Goal: Use online tool/utility: Utilize a website feature to perform a specific function

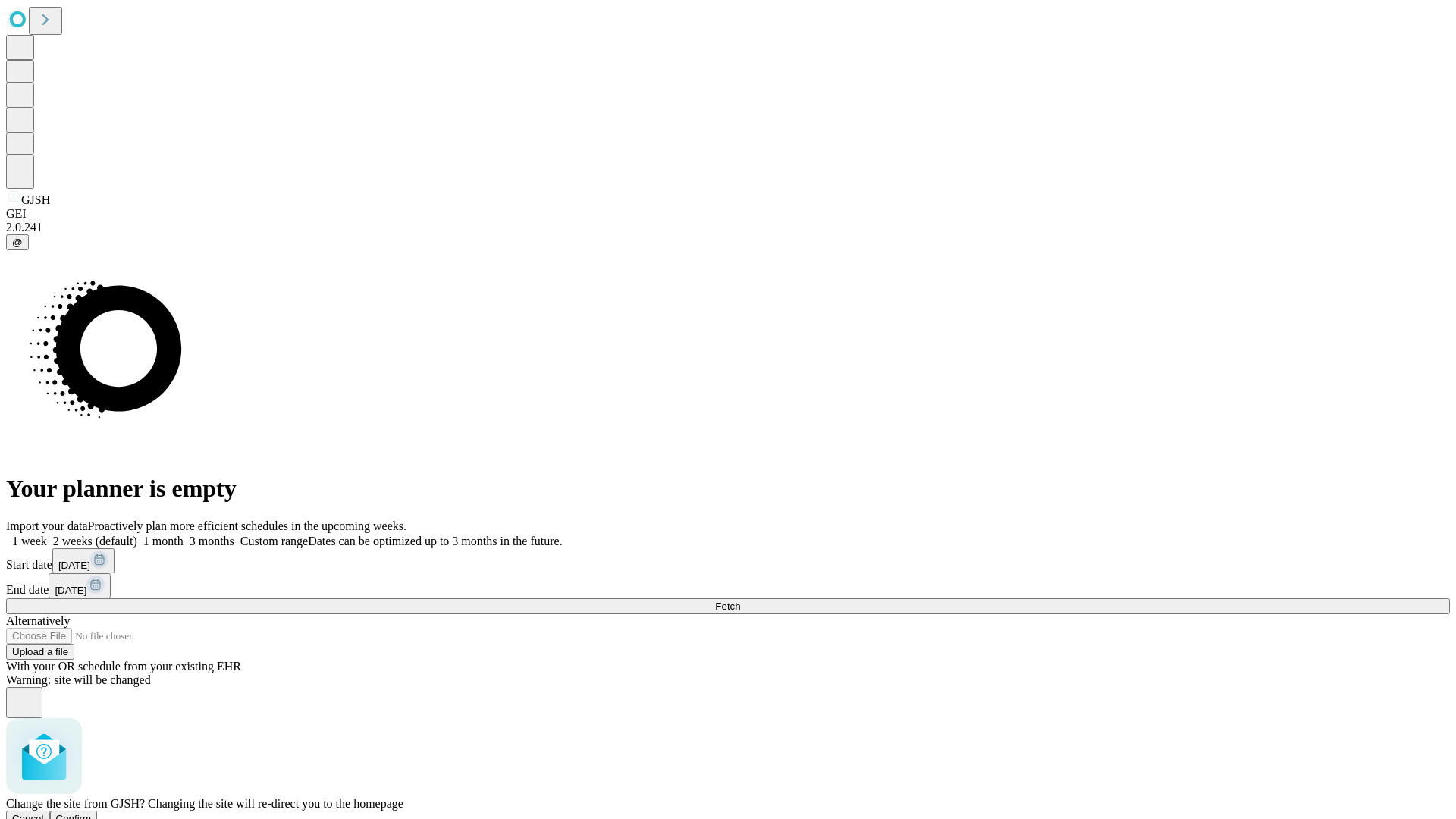
click at [92, 813] on span "Confirm" at bounding box center [74, 818] width 36 height 12
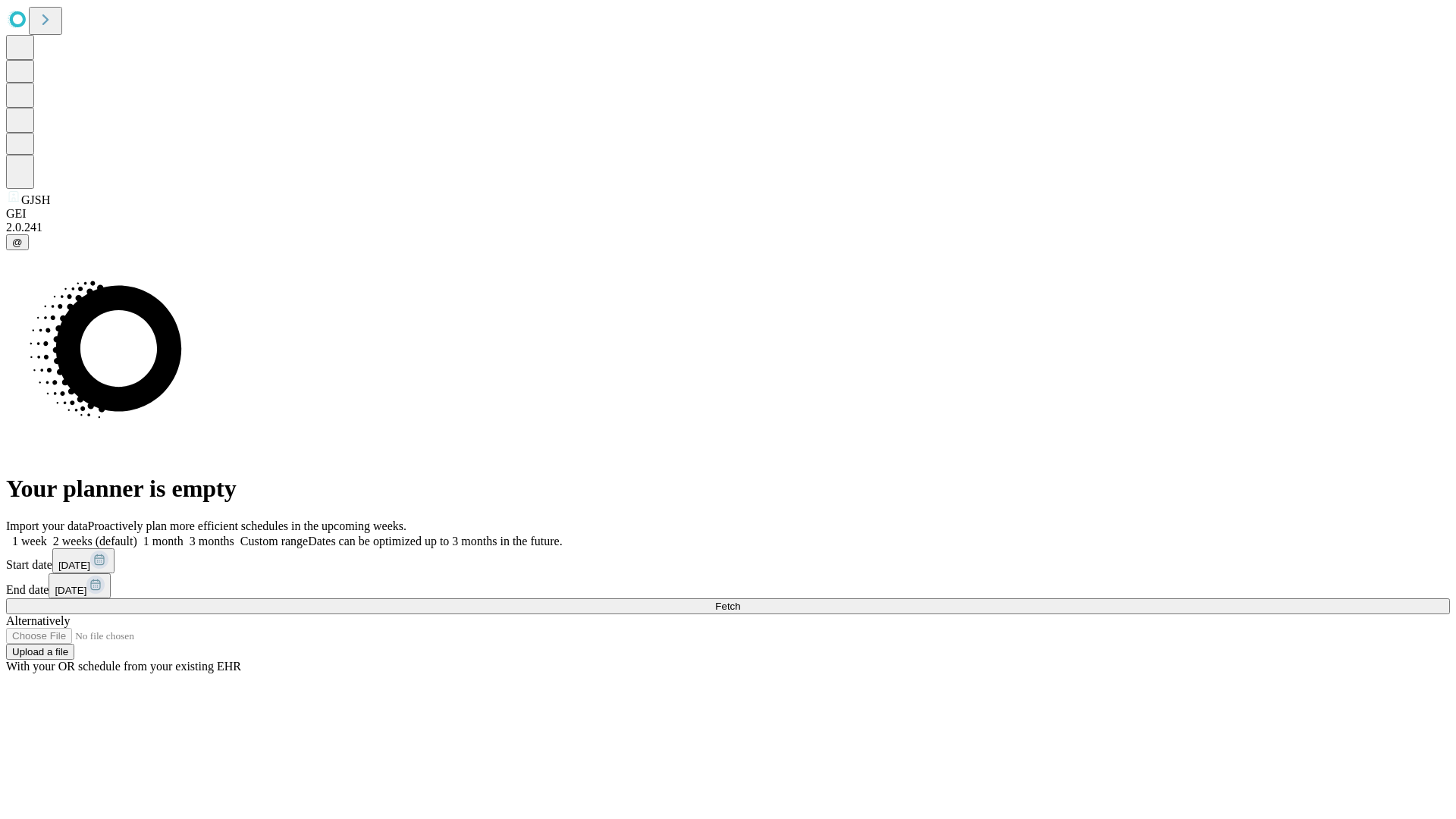
click at [47, 535] on label "1 week" at bounding box center [27, 541] width 41 height 13
click at [740, 601] on span "Fetch" at bounding box center [728, 606] width 25 height 12
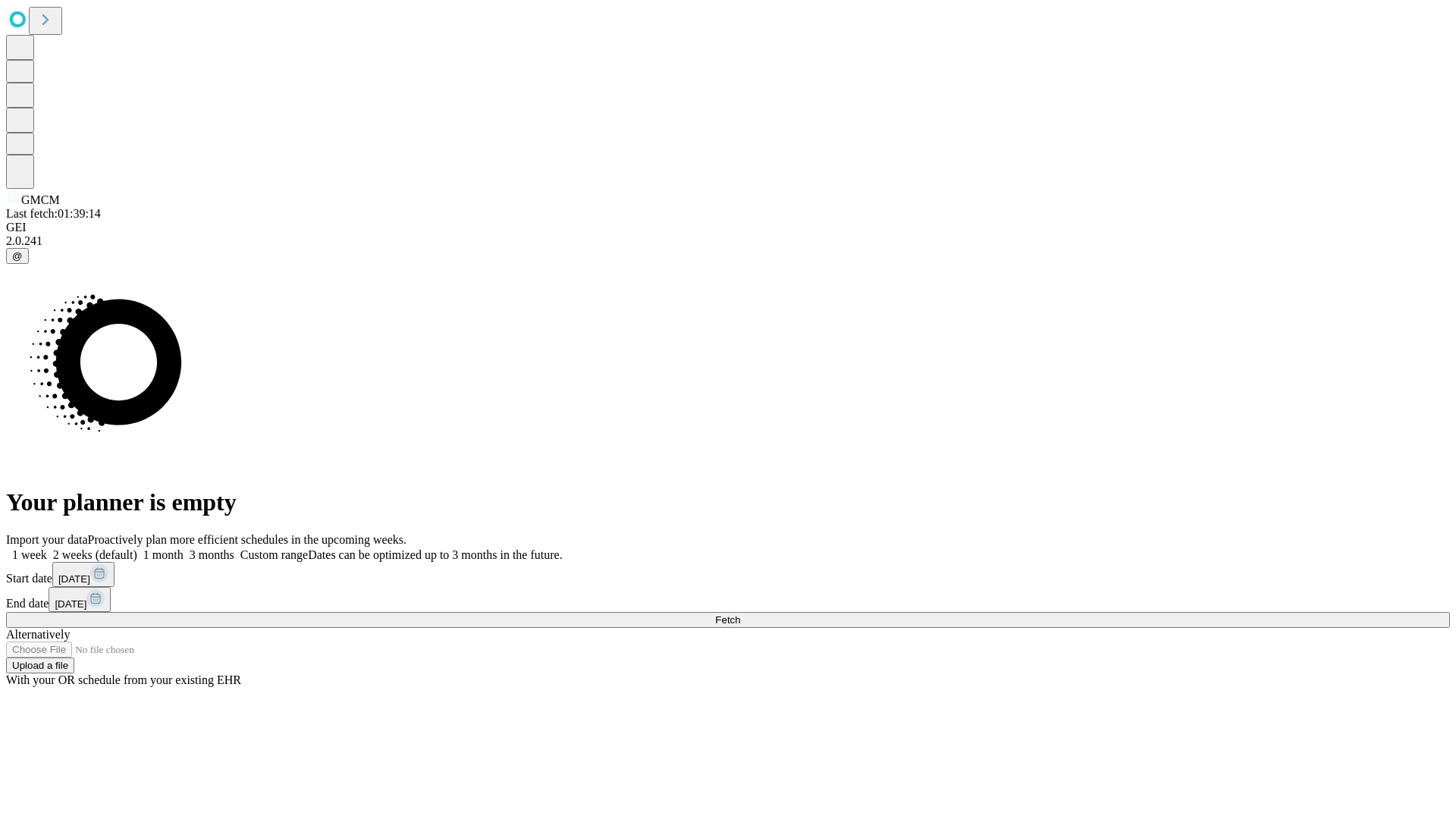
click at [47, 548] on label "1 week" at bounding box center [27, 555] width 41 height 13
click at [740, 614] on span "Fetch" at bounding box center [728, 619] width 25 height 12
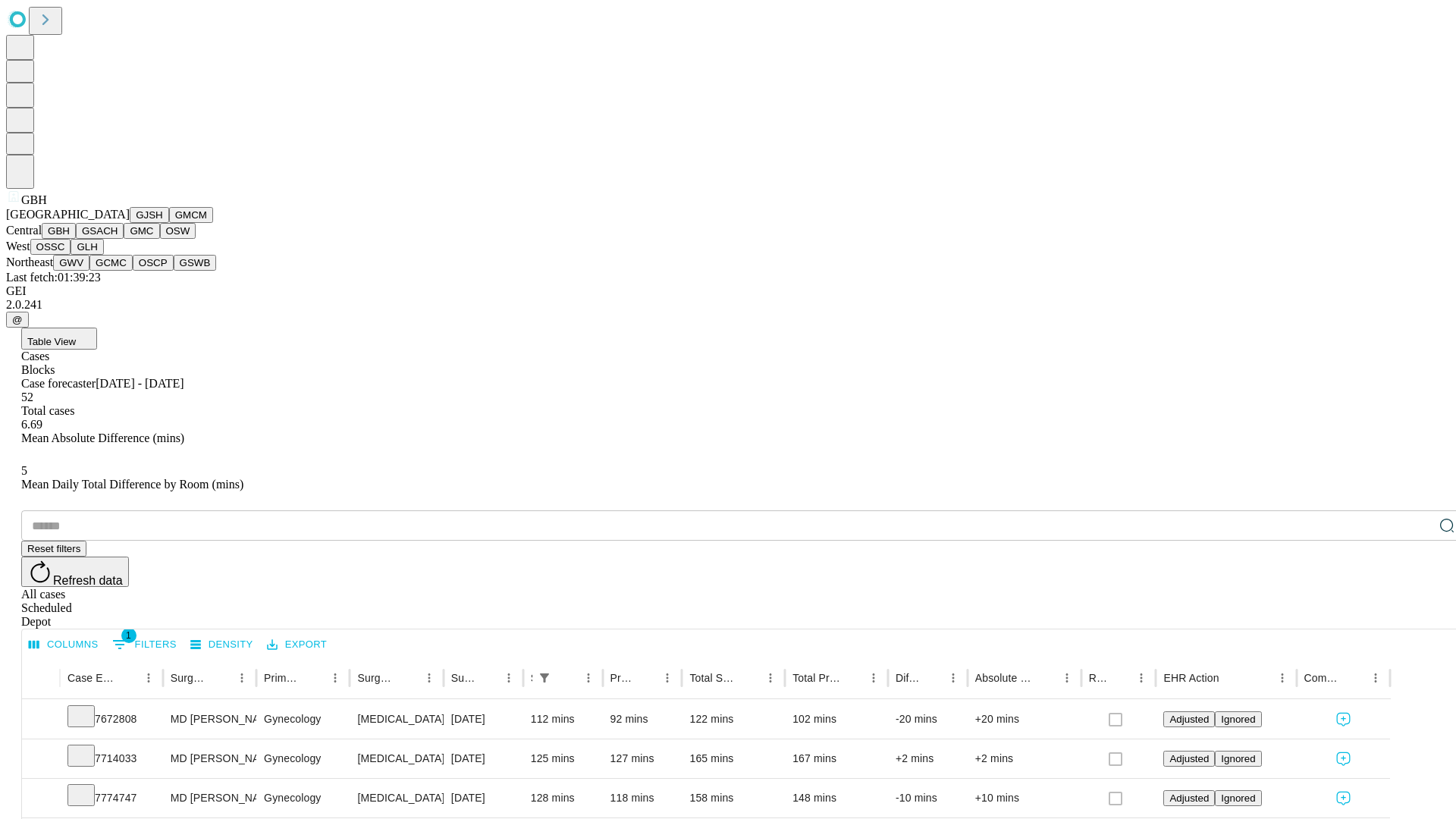
click at [118, 239] on button "GSACH" at bounding box center [99, 231] width 48 height 16
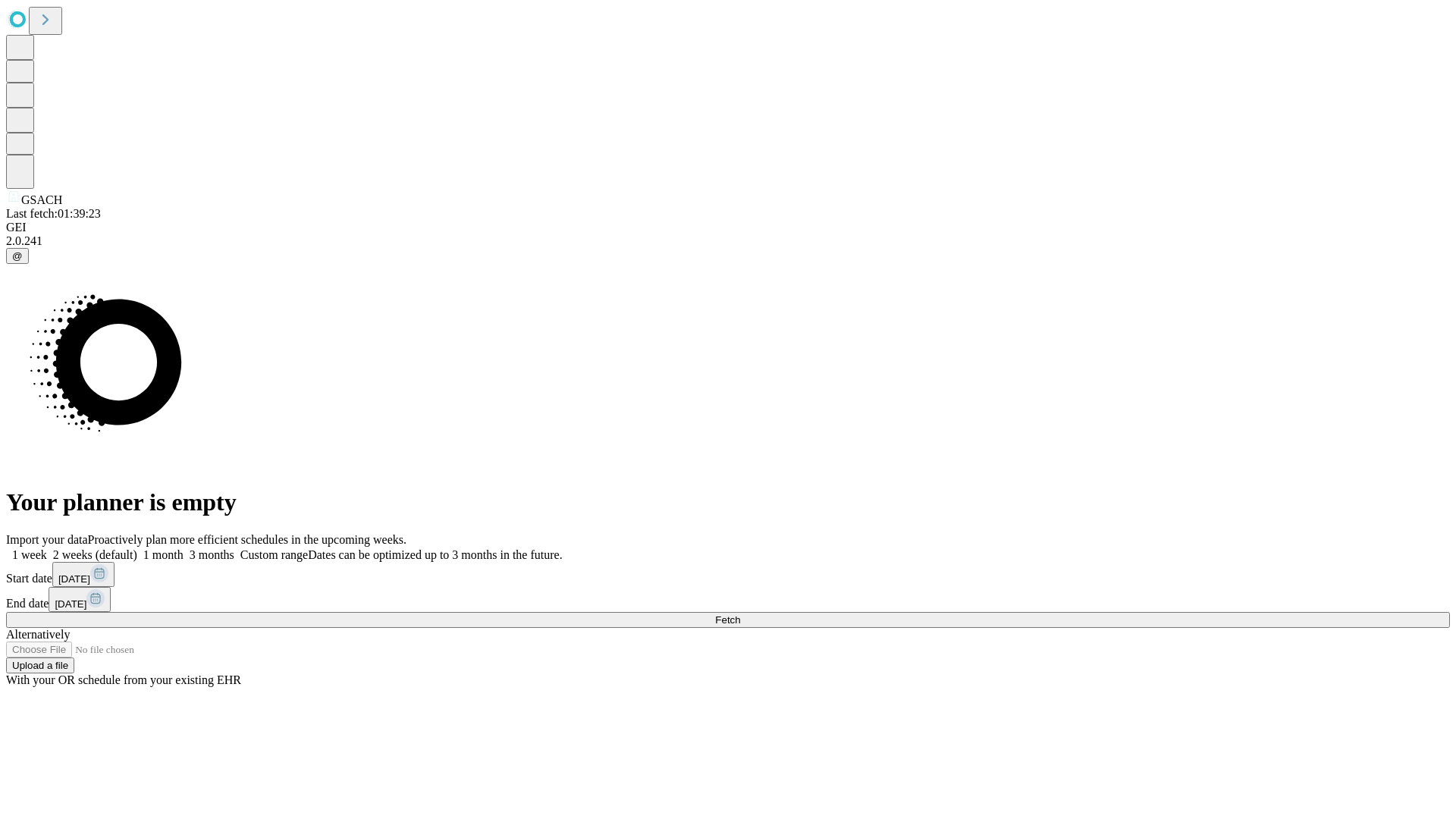
click at [47, 548] on label "1 week" at bounding box center [27, 555] width 41 height 13
click at [740, 614] on span "Fetch" at bounding box center [728, 619] width 25 height 12
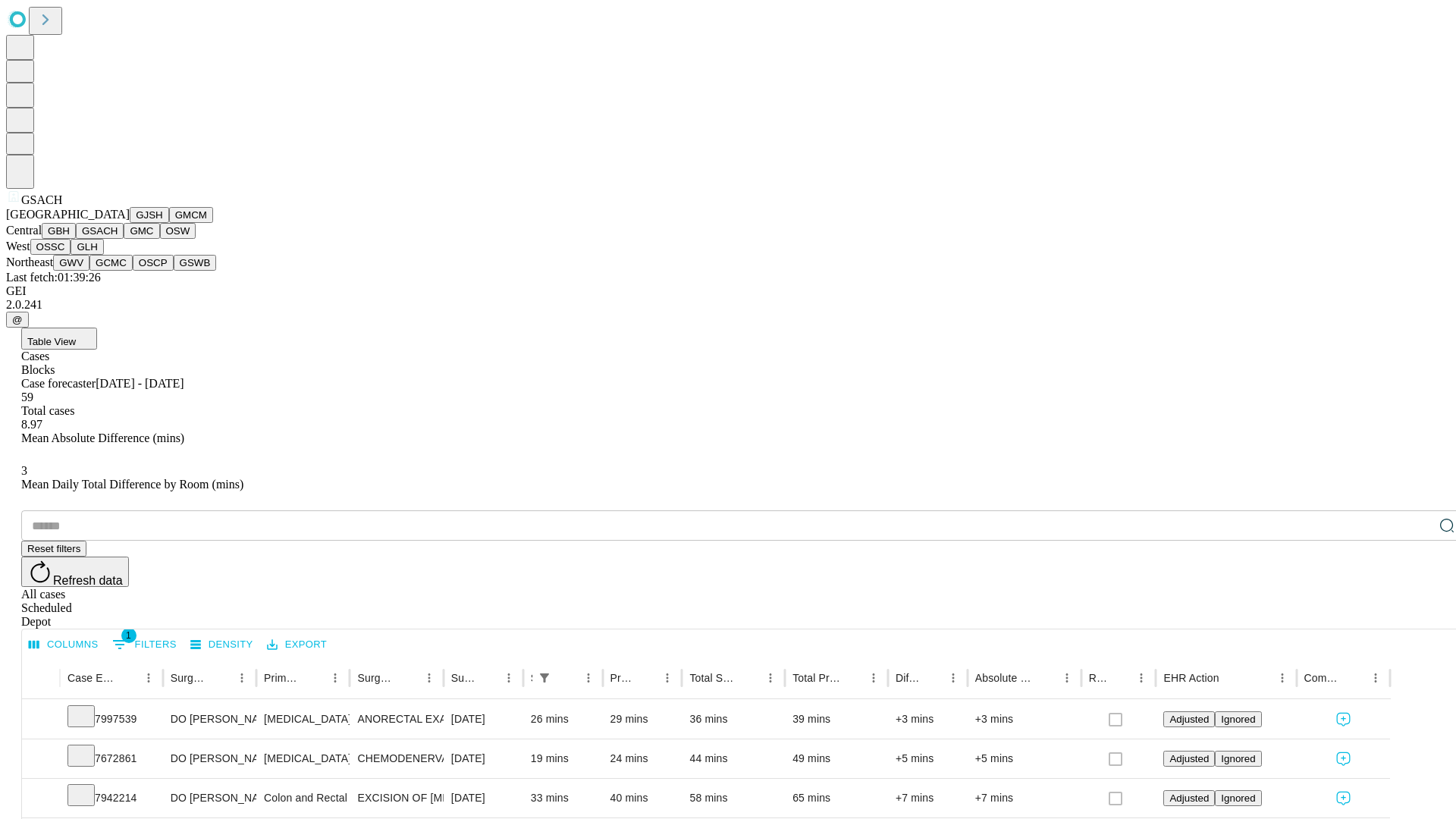
click at [123, 239] on button "GMC" at bounding box center [141, 231] width 36 height 16
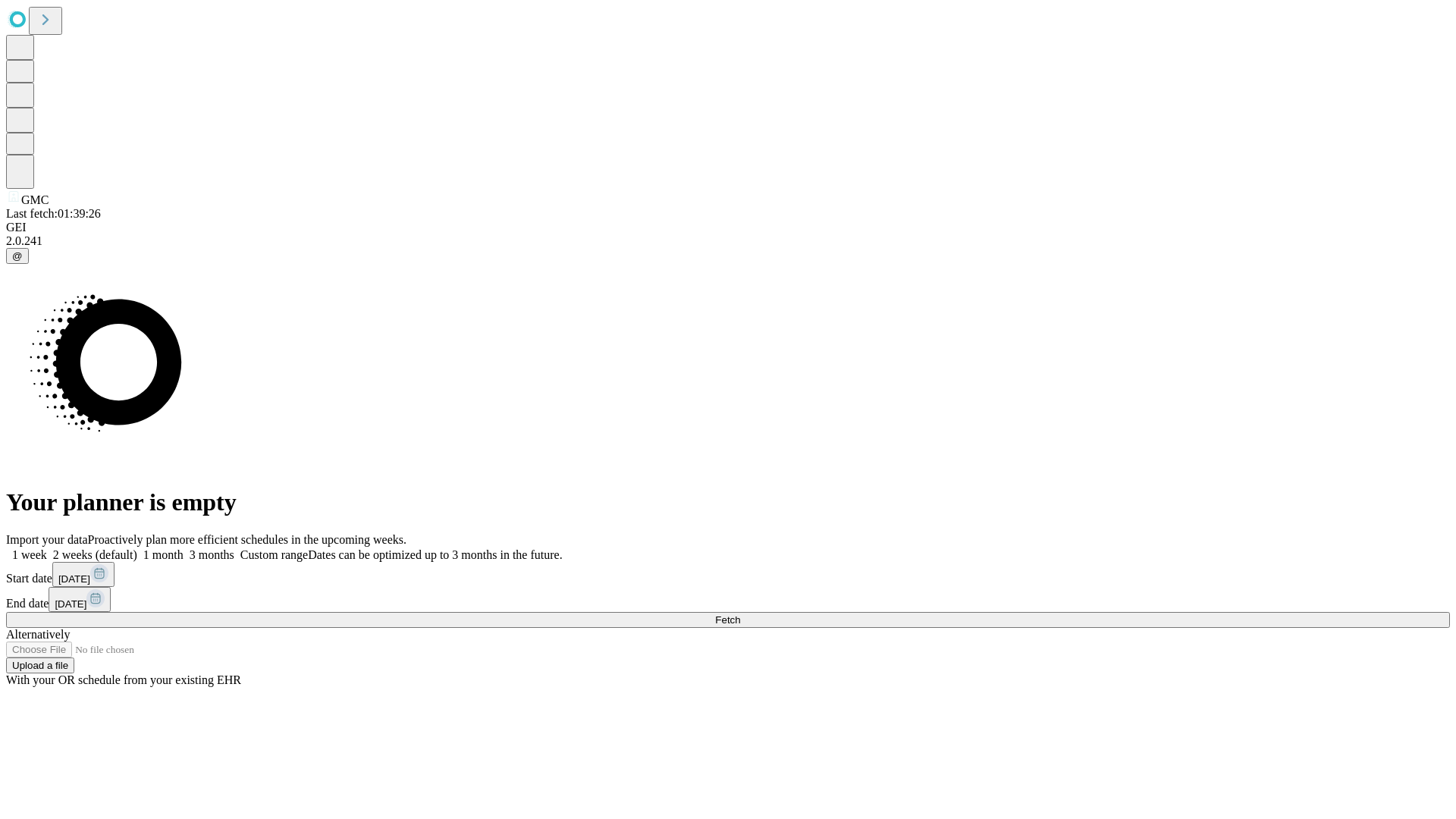
click at [740, 614] on span "Fetch" at bounding box center [728, 619] width 25 height 12
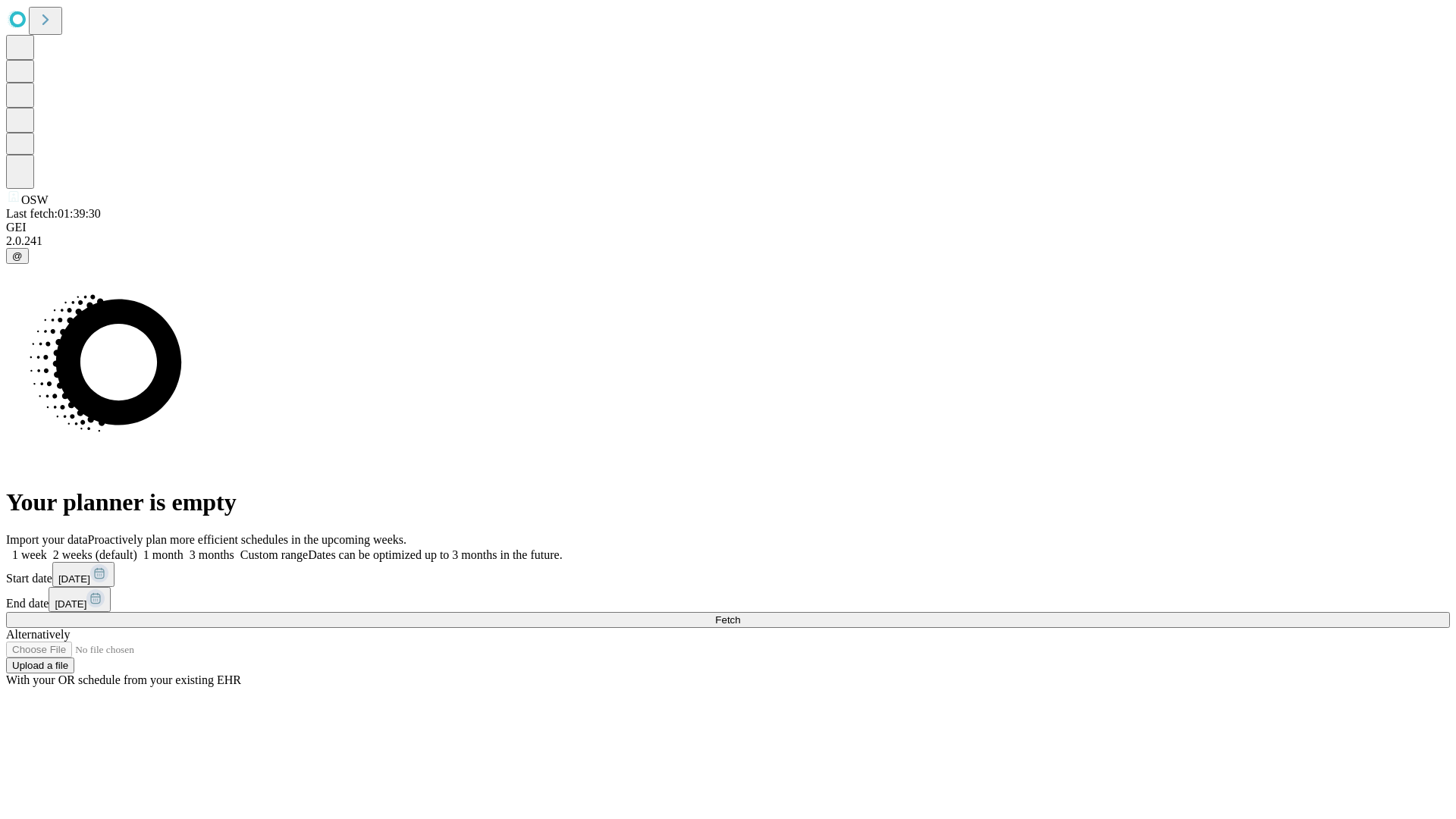
click at [740, 614] on span "Fetch" at bounding box center [728, 619] width 25 height 12
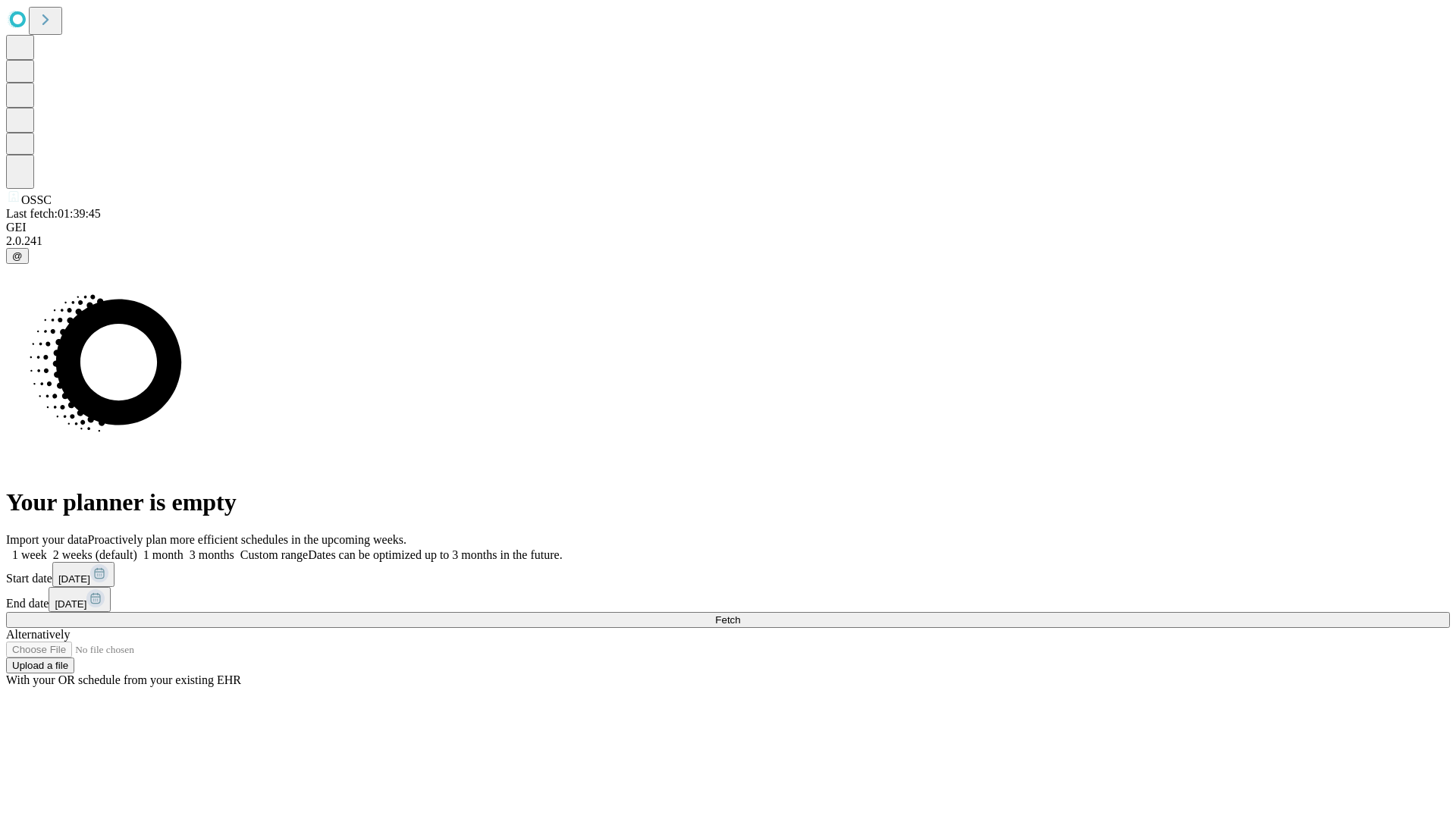
click at [740, 614] on span "Fetch" at bounding box center [728, 619] width 25 height 12
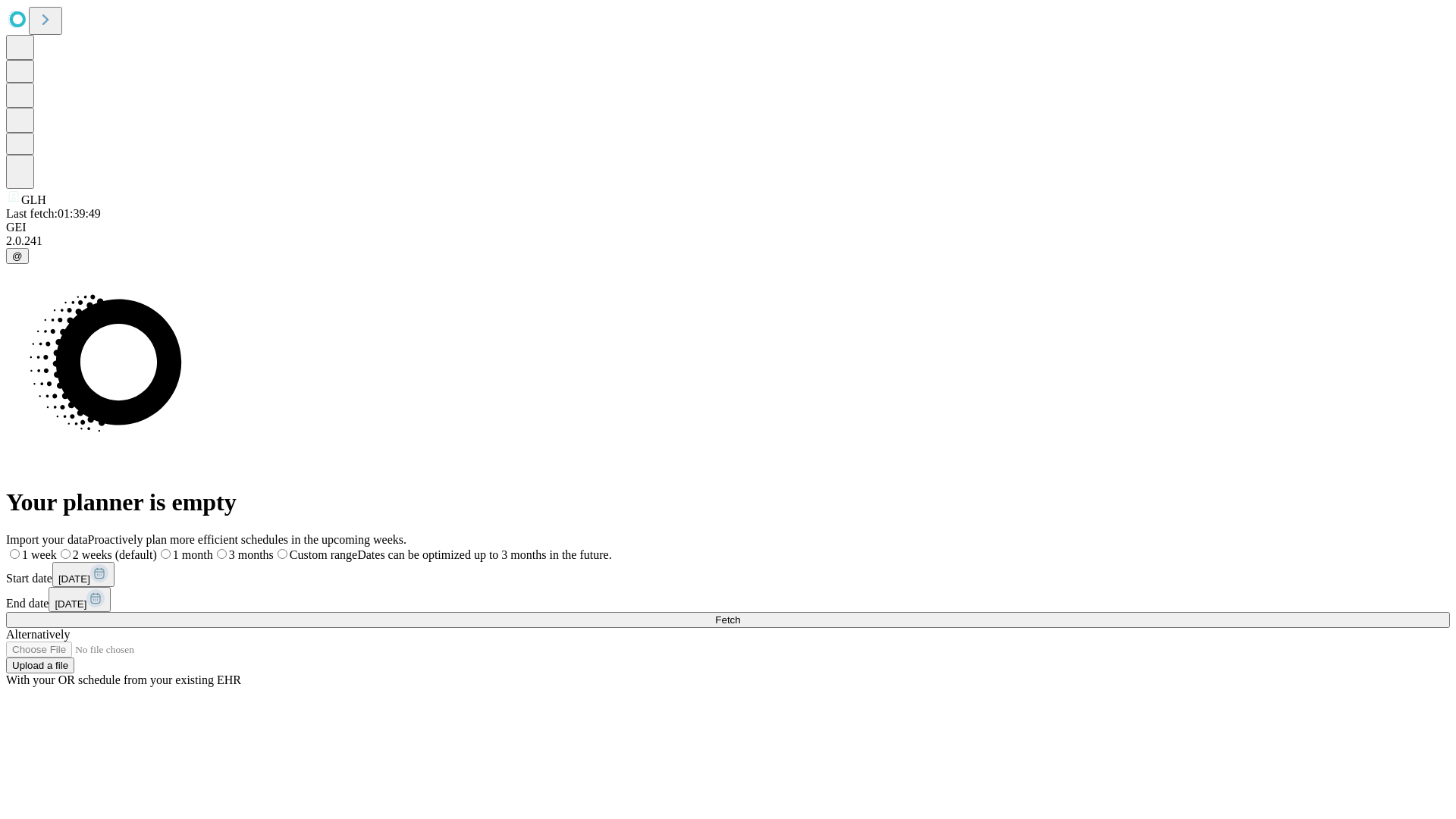
click at [740, 614] on span "Fetch" at bounding box center [728, 619] width 25 height 12
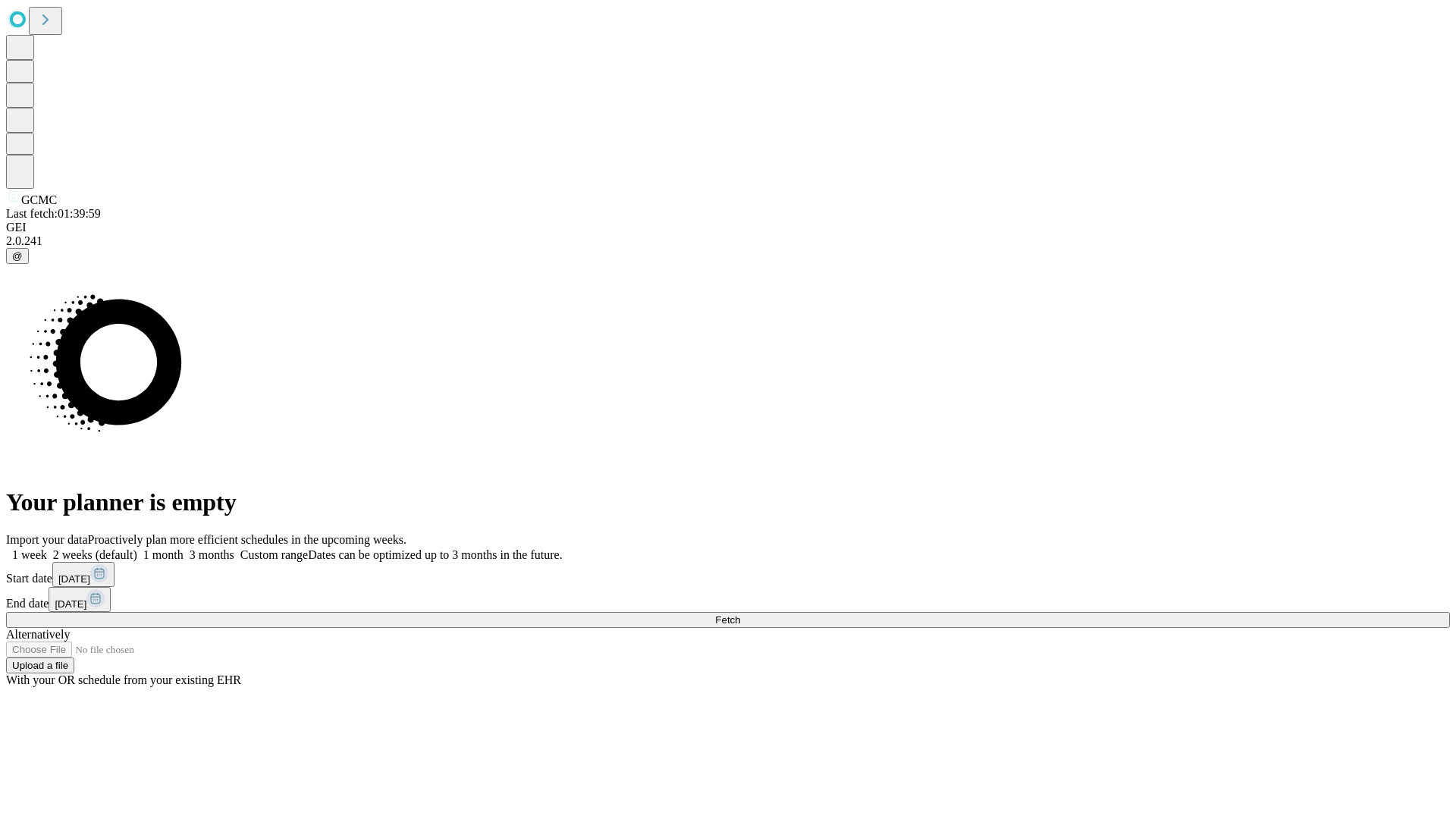
click at [740, 614] on span "Fetch" at bounding box center [728, 619] width 25 height 12
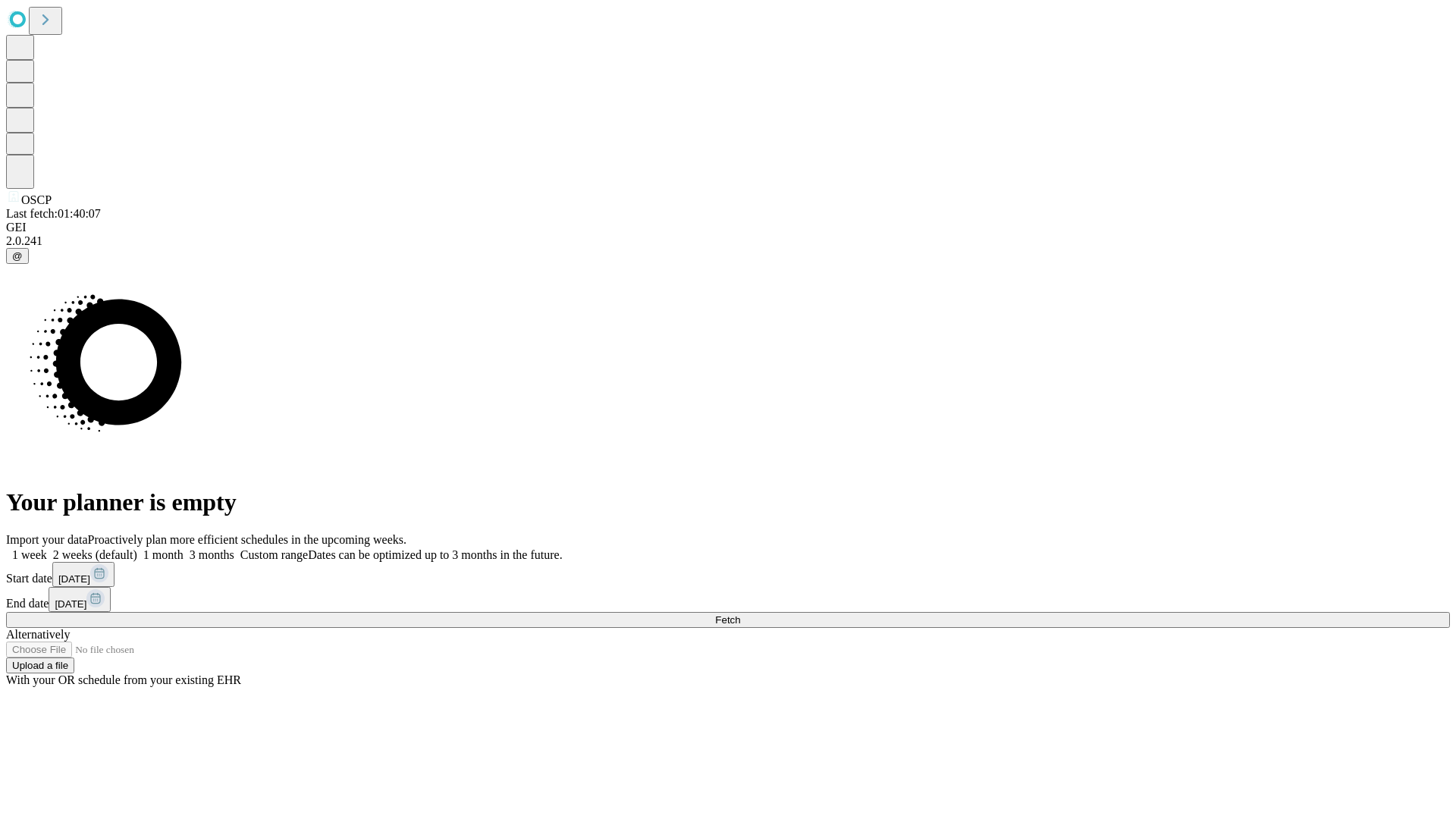
click at [47, 548] on label "1 week" at bounding box center [27, 555] width 41 height 13
click at [740, 614] on span "Fetch" at bounding box center [728, 619] width 25 height 12
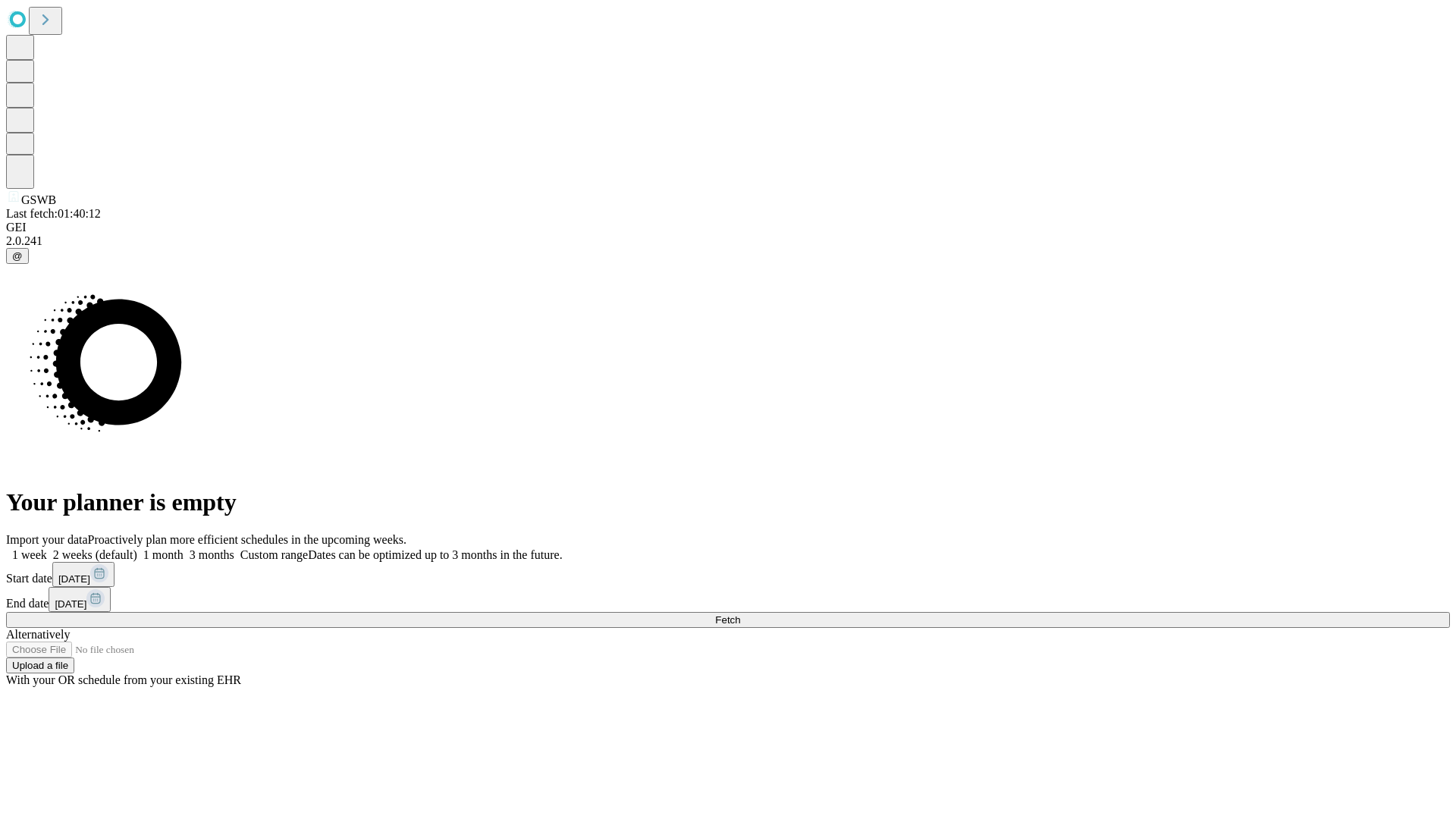
click at [47, 548] on label "1 week" at bounding box center [27, 555] width 41 height 13
click at [740, 614] on span "Fetch" at bounding box center [728, 619] width 25 height 12
